Goal: Task Accomplishment & Management: Complete application form

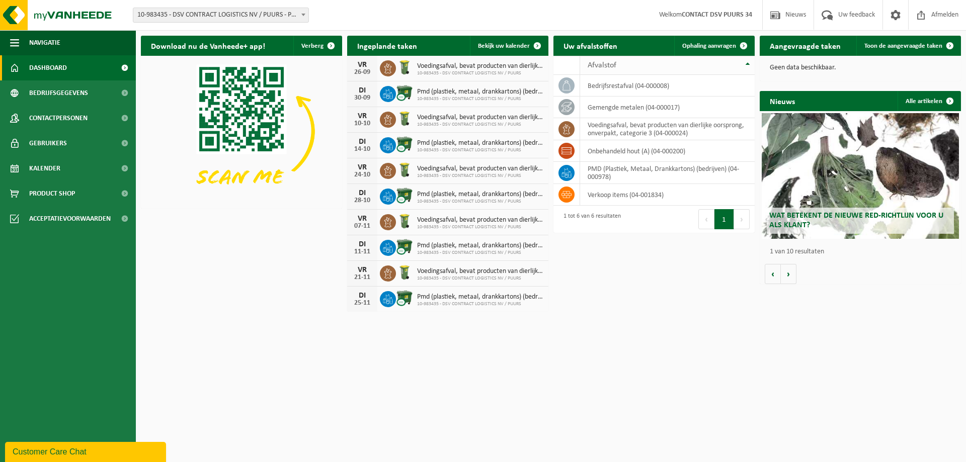
click at [748, 62] on th "Afvalstof" at bounding box center [667, 65] width 175 height 19
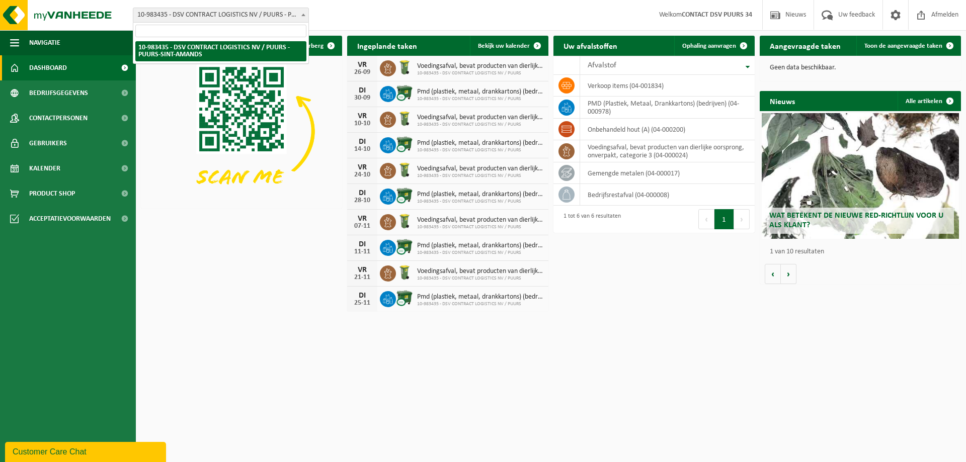
click at [301, 12] on span at bounding box center [303, 14] width 10 height 13
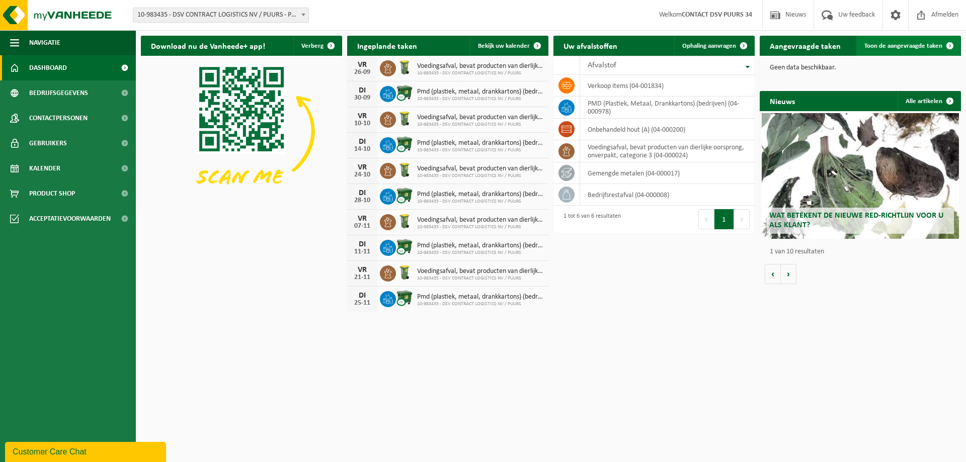
click at [898, 50] on link "Toon de aangevraagde taken" at bounding box center [908, 46] width 104 height 20
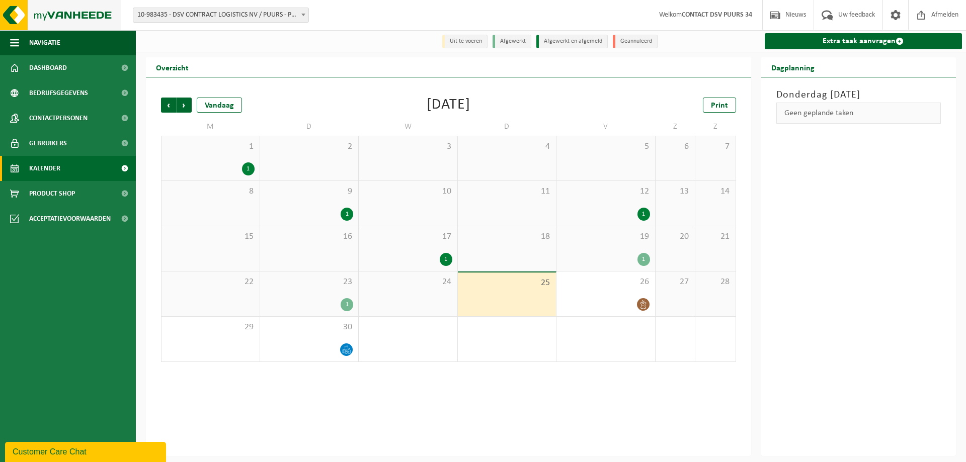
click at [80, 10] on img at bounding box center [60, 15] width 121 height 30
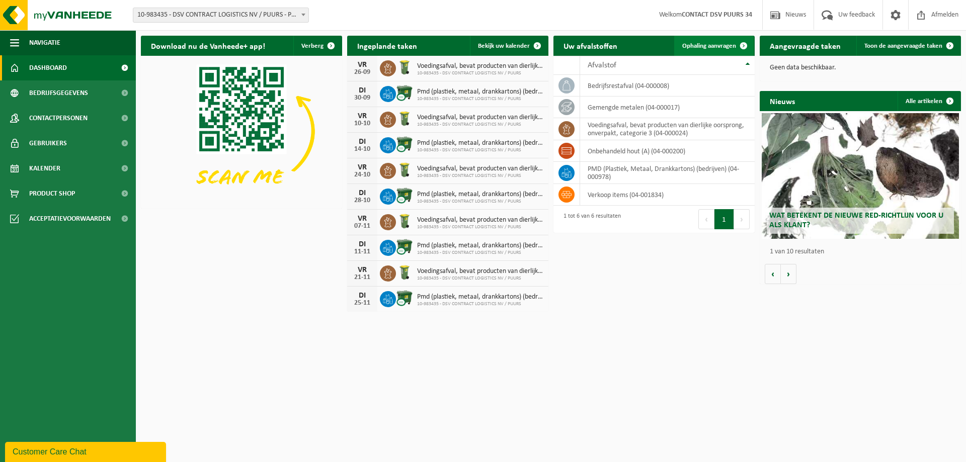
click at [722, 43] on span "Ophaling aanvragen" at bounding box center [709, 46] width 54 height 7
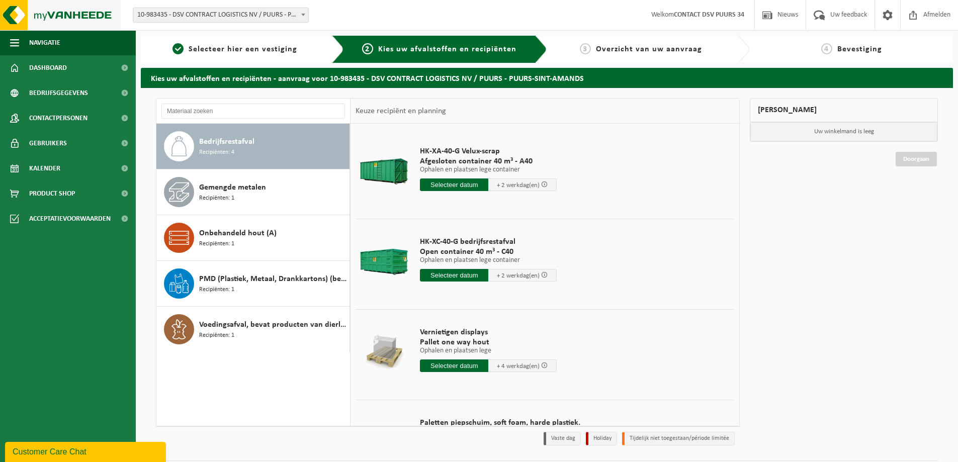
click at [57, 21] on img at bounding box center [60, 15] width 121 height 30
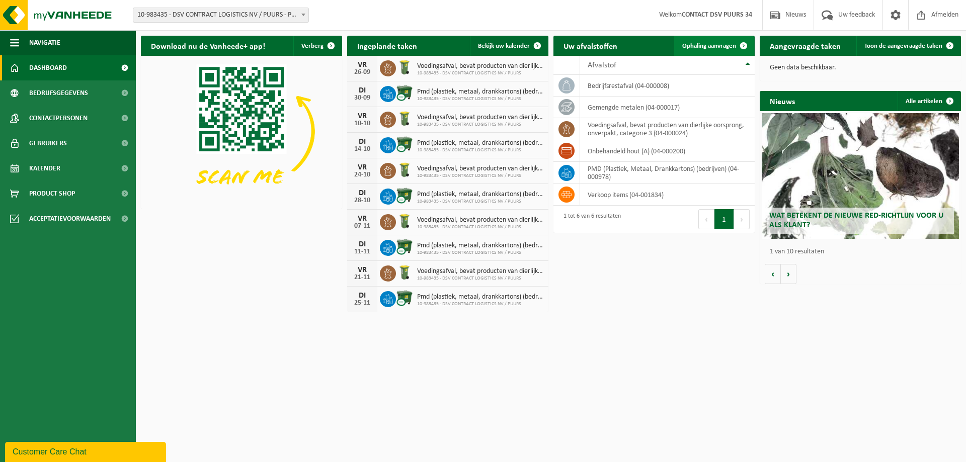
click at [727, 43] on span "Ophaling aanvragen" at bounding box center [709, 46] width 54 height 7
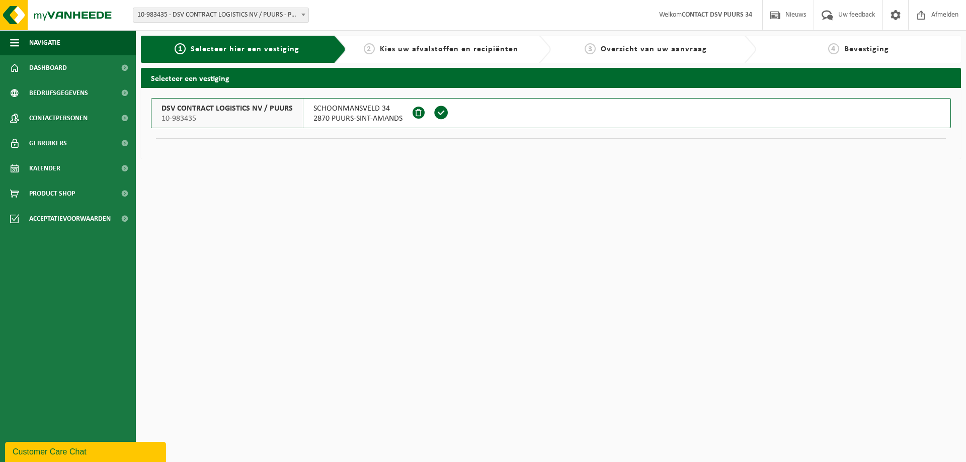
click at [362, 115] on span "2870 PUURS-SINT-AMANDS" at bounding box center [357, 119] width 89 height 10
click at [427, 44] on div "2 Kies uw afvalstoffen en recipiënten" at bounding box center [441, 49] width 180 height 12
click at [422, 57] on div "2 Kies uw afvalstoffen en recipiënten" at bounding box center [448, 49] width 205 height 27
click at [247, 104] on span "DSV CONTRACT LOGISTICS NV / PUURS" at bounding box center [226, 109] width 131 height 10
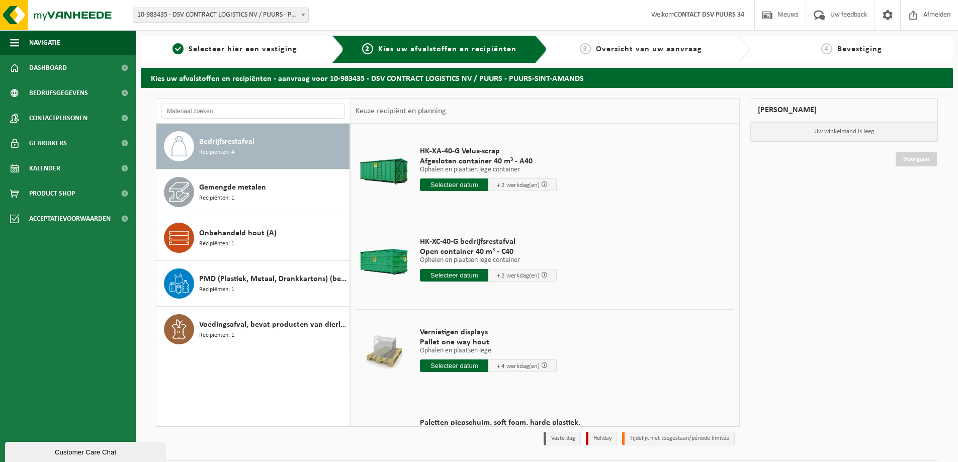
click at [462, 184] on input "text" at bounding box center [454, 185] width 68 height 13
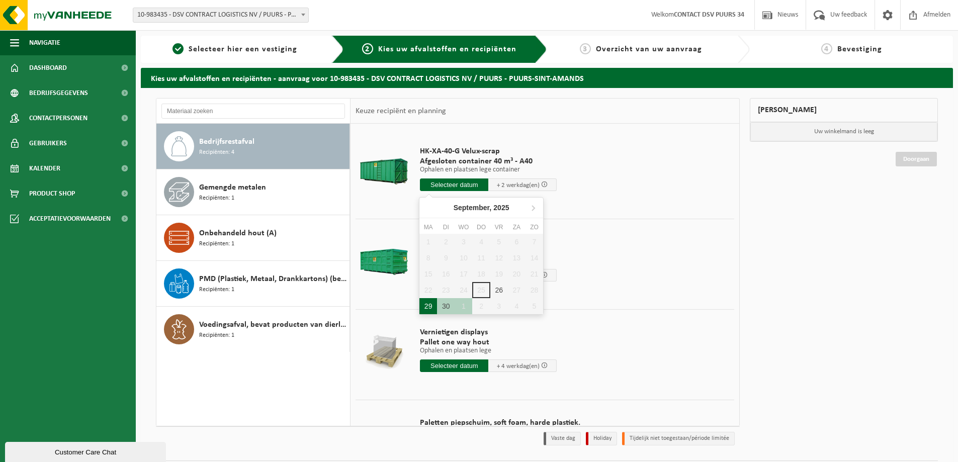
click at [426, 308] on div "29" at bounding box center [429, 306] width 18 height 16
type input "Van 2025-09-29"
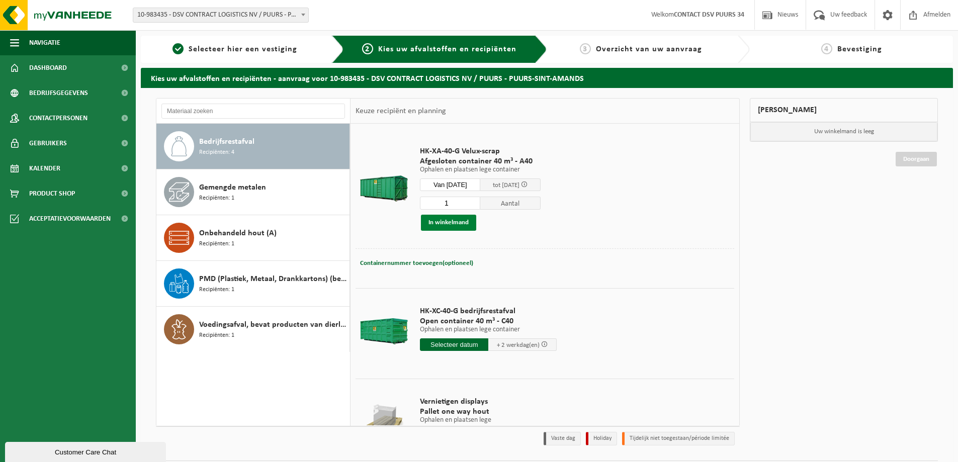
click at [462, 223] on button "In winkelmand" at bounding box center [448, 223] width 55 height 16
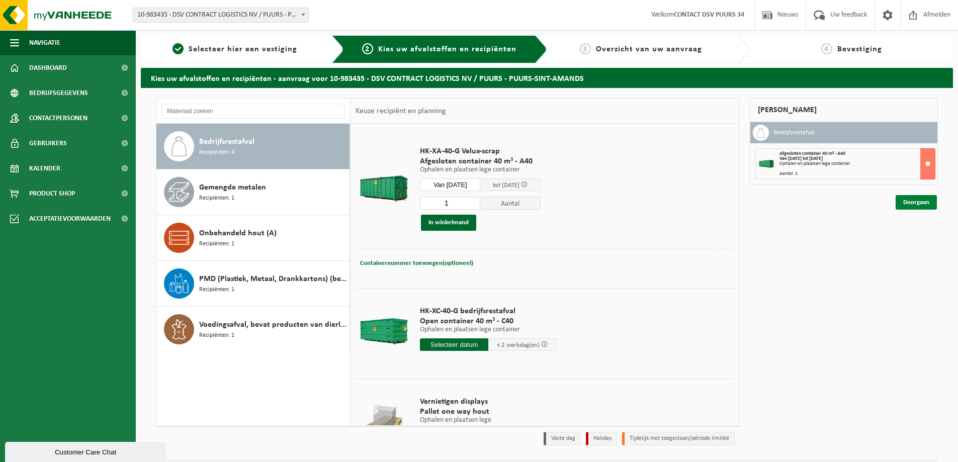
click at [923, 203] on link "Doorgaan" at bounding box center [916, 202] width 41 height 15
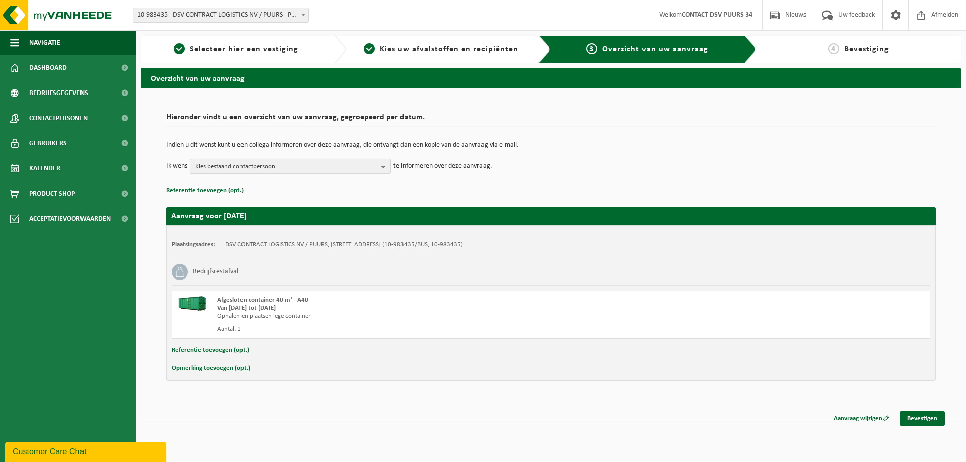
click at [381, 166] on button "Kies bestaand contactpersoon" at bounding box center [290, 166] width 201 height 15
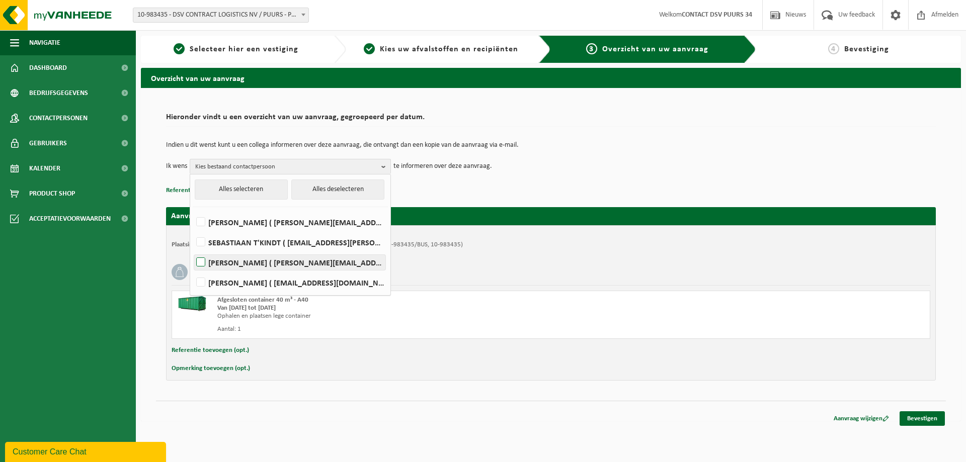
click at [277, 263] on label "NADIA VAN WONTERGHEM ( nadia.vanwonterghem@be.dsv.com )" at bounding box center [289, 262] width 191 height 15
click at [193, 250] on input "NADIA VAN WONTERGHEM ( nadia.vanwonterghem@be.dsv.com )" at bounding box center [192, 250] width 1 height 1
checkbox input "true"
click at [558, 186] on p "Referentie toevoegen (opt.)" at bounding box center [551, 190] width 770 height 13
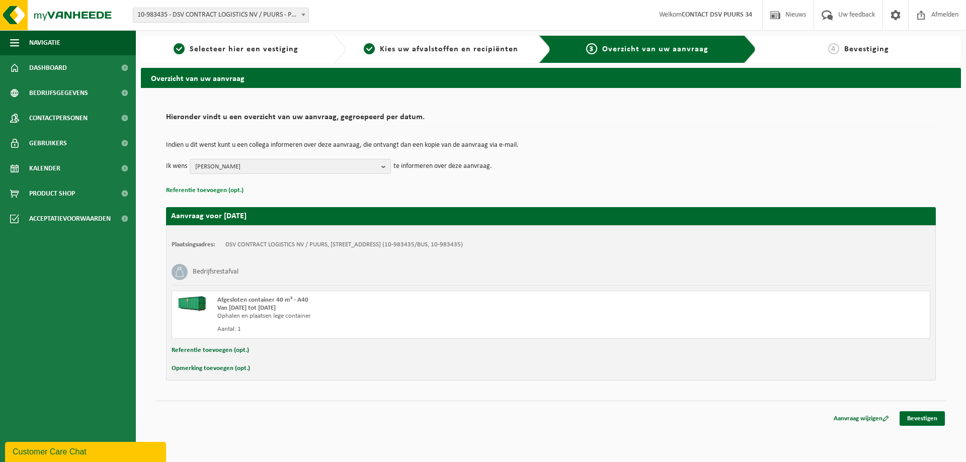
click at [227, 188] on button "Referentie toevoegen (opt.)" at bounding box center [204, 190] width 77 height 13
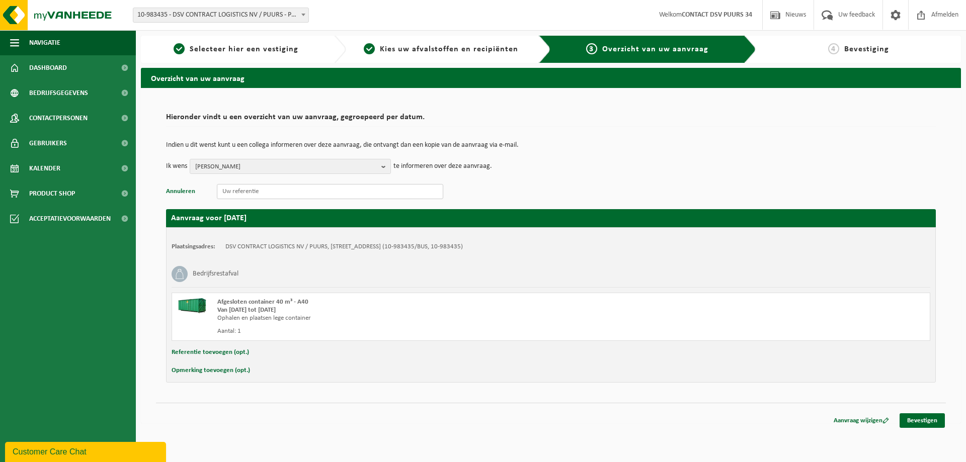
click at [252, 192] on input "text" at bounding box center [330, 191] width 226 height 15
paste input "A-40128"
type input "A-40128"
click at [921, 419] on link "Bevestigen" at bounding box center [922, 421] width 45 height 15
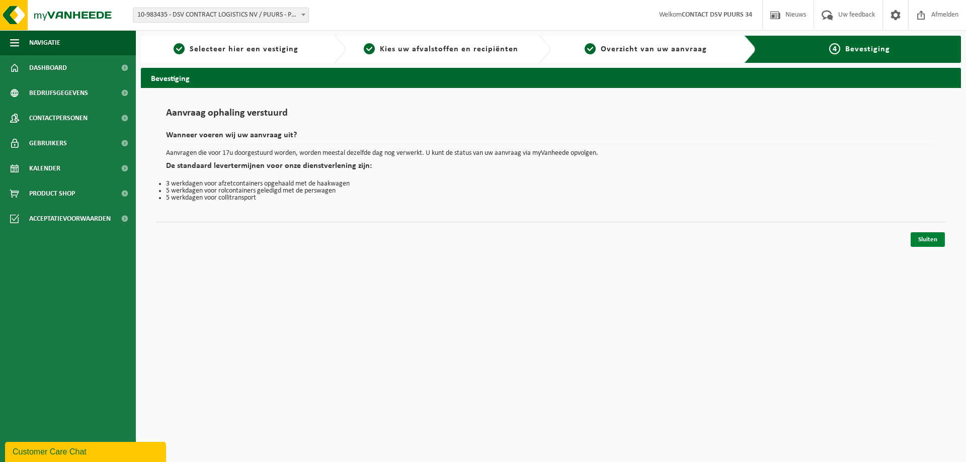
click at [931, 239] on link "Sluiten" at bounding box center [928, 239] width 34 height 15
